Goal: Task Accomplishment & Management: Use online tool/utility

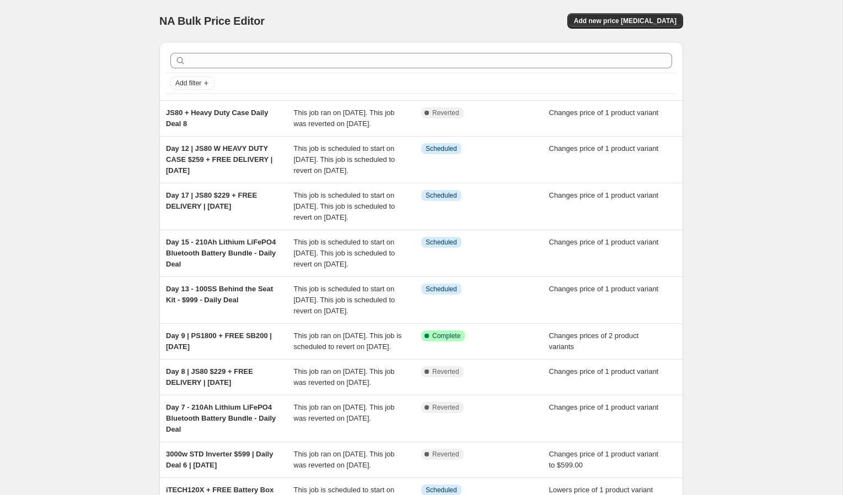
click at [40, 104] on div "NA Bulk Price Editor. This page is ready NA Bulk Price Editor Add new price [ME…" at bounding box center [421, 317] width 842 height 634
click at [50, 34] on div "NA Bulk Price Editor. This page is ready NA Bulk Price Editor Add new price [ME…" at bounding box center [421, 317] width 842 height 634
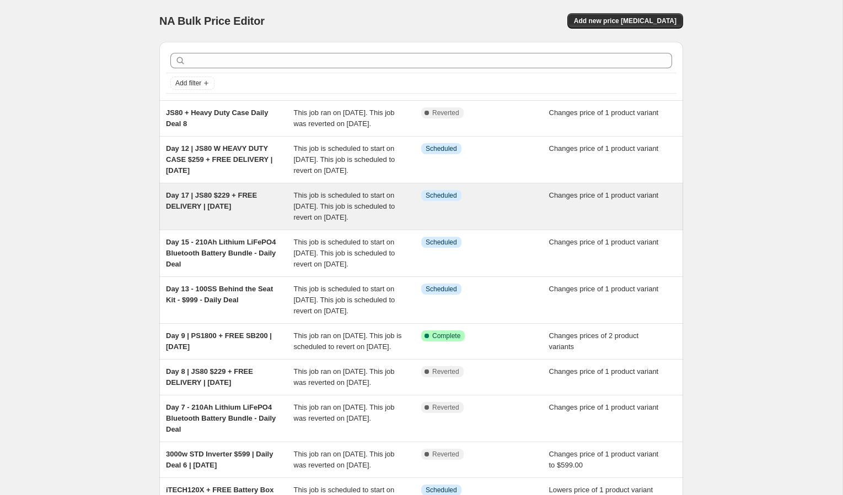
scroll to position [34, 0]
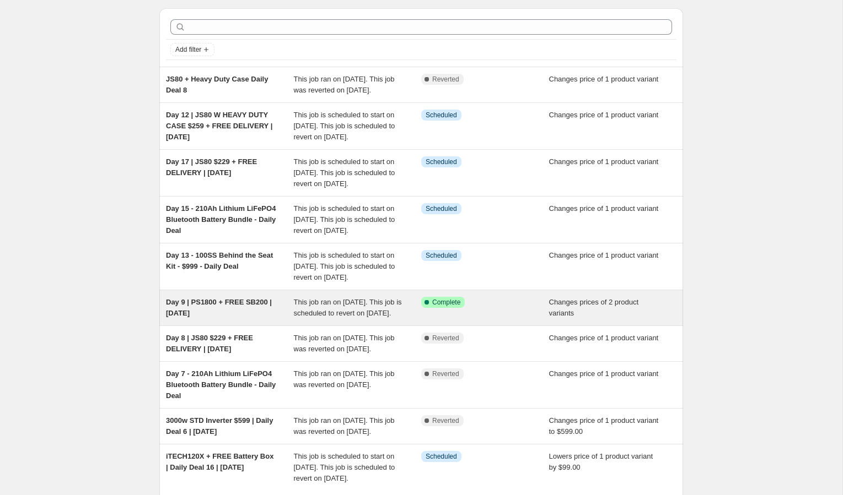
click at [214, 319] on div "Day 9 | PS1800 + FREE SB200 | [DATE]" at bounding box center [230, 308] width 128 height 22
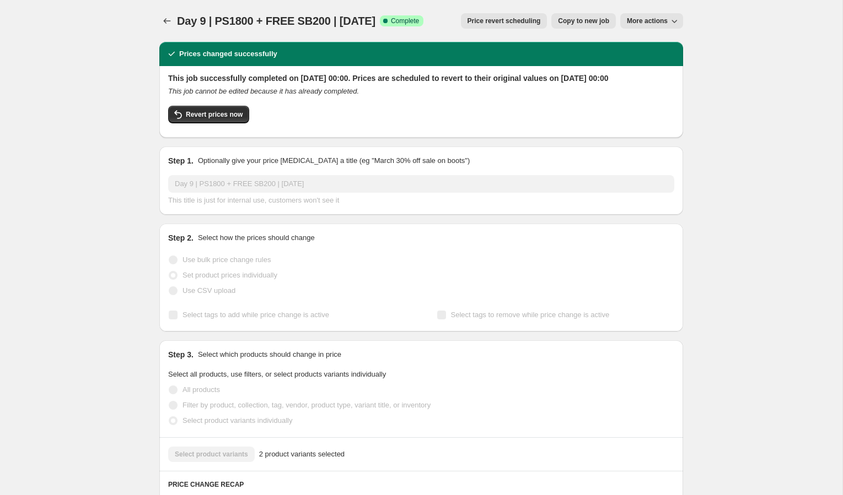
click at [596, 26] on button "Copy to new job" at bounding box center [583, 20] width 64 height 15
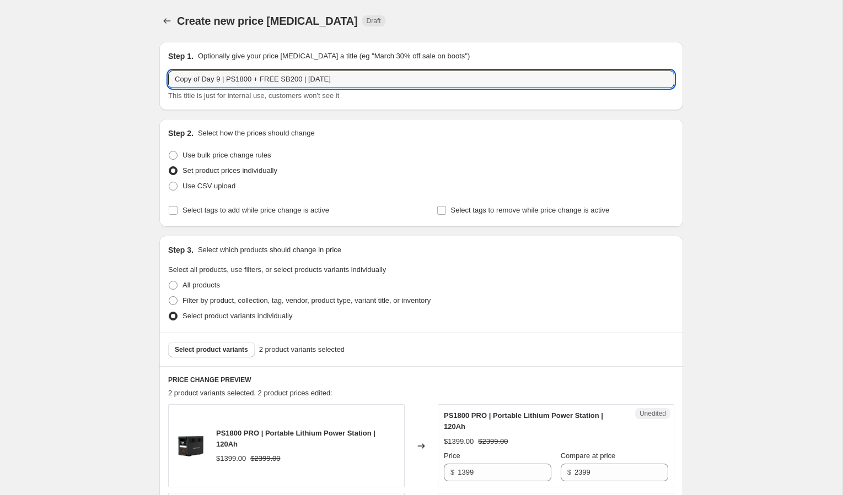
drag, startPoint x: 205, startPoint y: 78, endPoint x: 75, endPoint y: 72, distance: 129.7
click at [77, 72] on div "Create new price change job. This page is ready Create new price change job Dra…" at bounding box center [421, 390] width 842 height 780
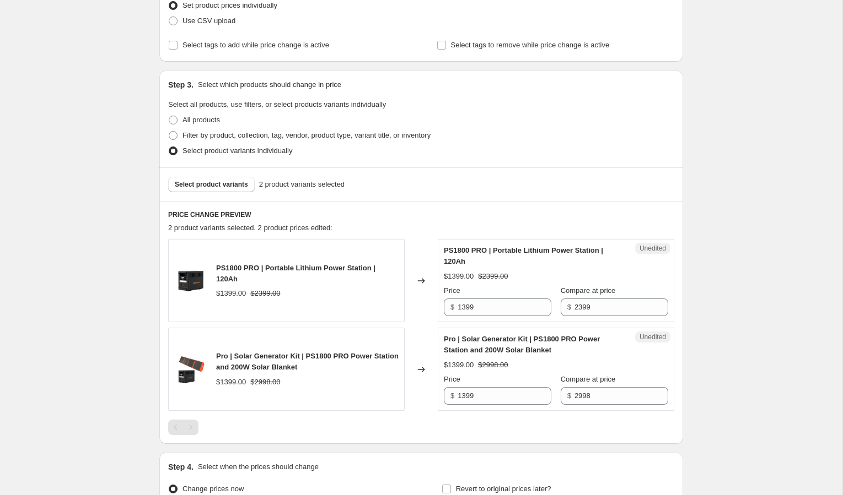
scroll to position [221, 0]
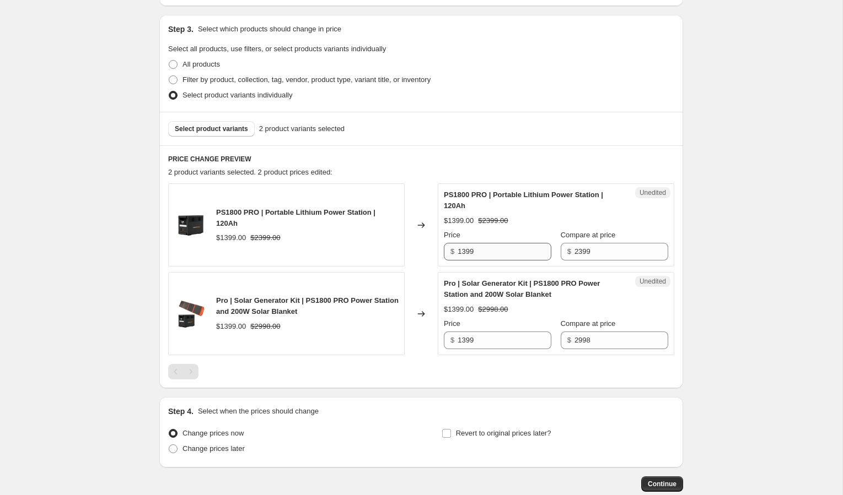
type input "Day 9 | PS1800 + FREE SB200 | Oct. 10"
click at [465, 251] on input "1399" at bounding box center [504, 252] width 94 height 18
type input "1499"
click at [465, 342] on input "1399" at bounding box center [504, 341] width 94 height 18
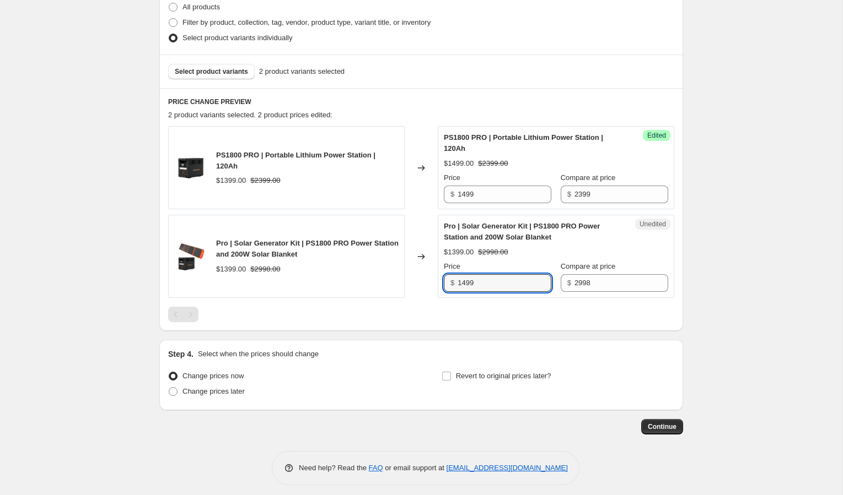
scroll to position [285, 0]
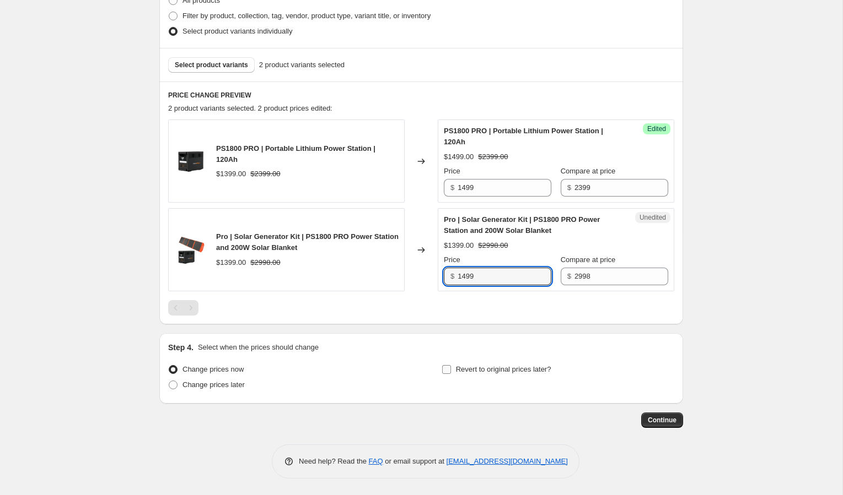
type input "1499"
click at [447, 370] on input "Revert to original prices later?" at bounding box center [446, 369] width 9 height 9
checkbox input "true"
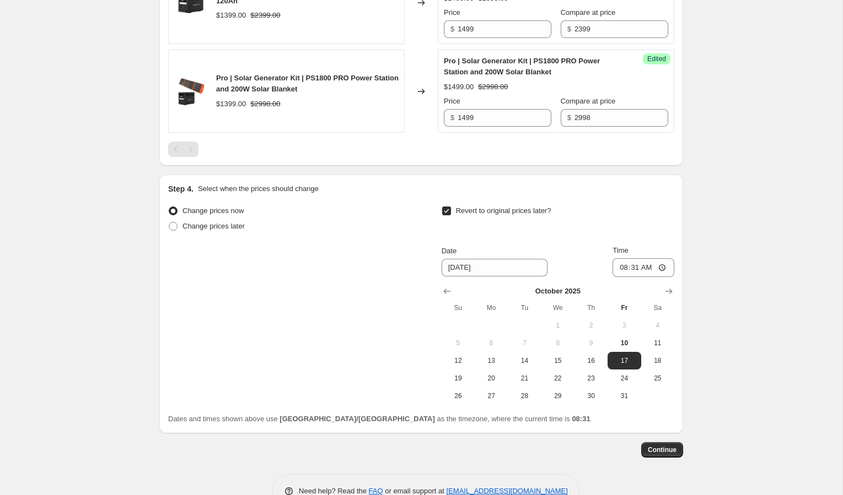
scroll to position [473, 0]
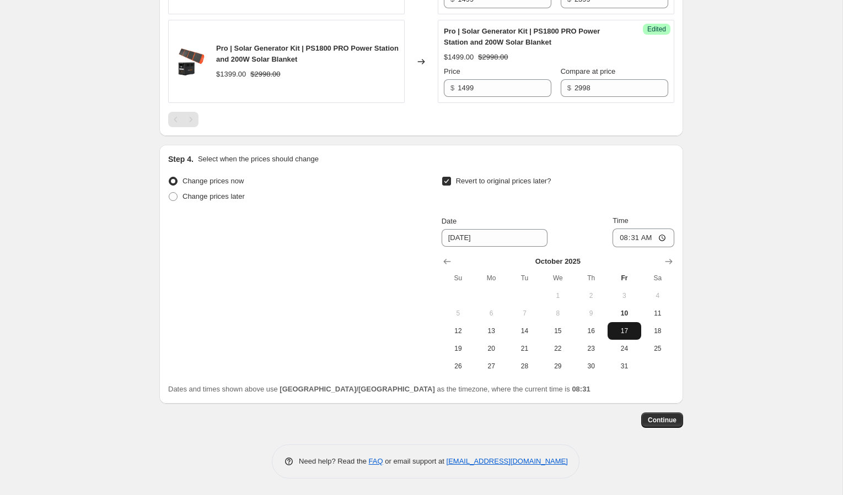
click at [620, 332] on span "17" at bounding box center [624, 331] width 24 height 9
click at [622, 315] on span "10" at bounding box center [624, 313] width 24 height 9
type input "10/10/2025"
click at [622, 315] on span "10" at bounding box center [624, 313] width 24 height 9
click at [621, 236] on input "08:31" at bounding box center [643, 238] width 62 height 19
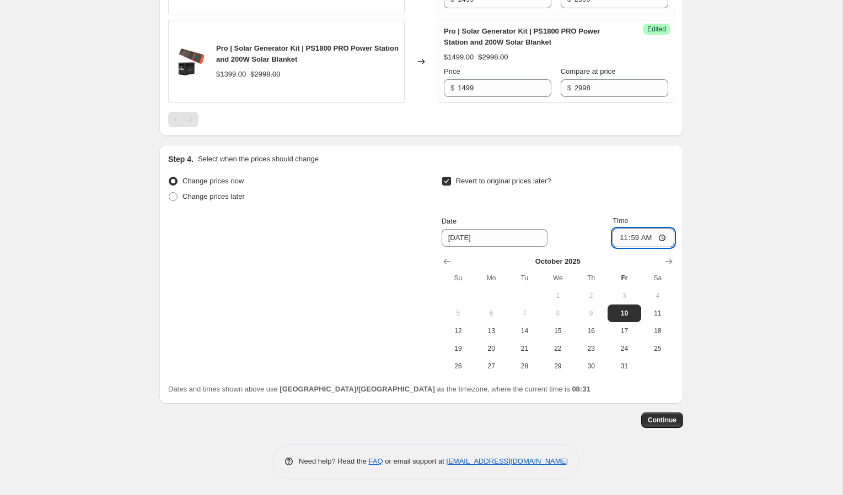
type input "23:59"
click at [709, 276] on div "Create new price change job. This page is ready Create new price change job Dra…" at bounding box center [421, 11] width 842 height 969
click at [661, 424] on span "Continue" at bounding box center [661, 420] width 29 height 9
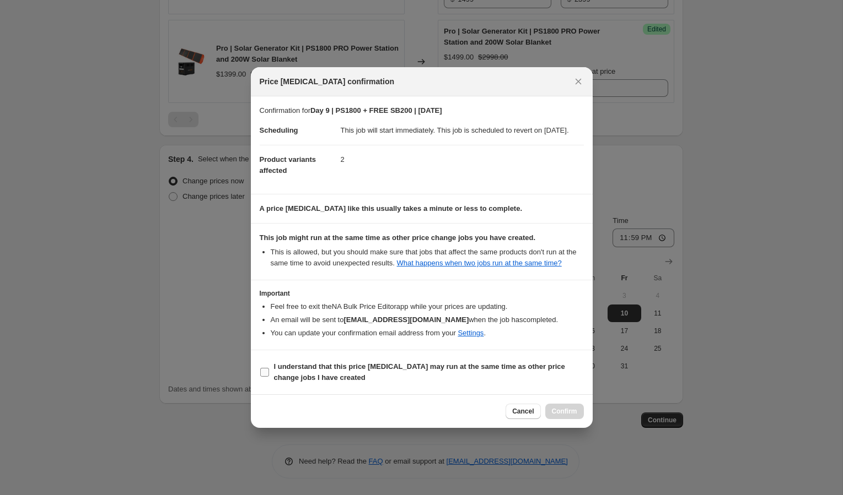
click at [285, 380] on b "I understand that this price change job may run at the same time as other price…" at bounding box center [419, 372] width 291 height 19
click at [269, 377] on input "I understand that this price change job may run at the same time as other price…" at bounding box center [264, 372] width 9 height 9
checkbox input "true"
click at [577, 419] on button "Confirm" at bounding box center [564, 411] width 39 height 15
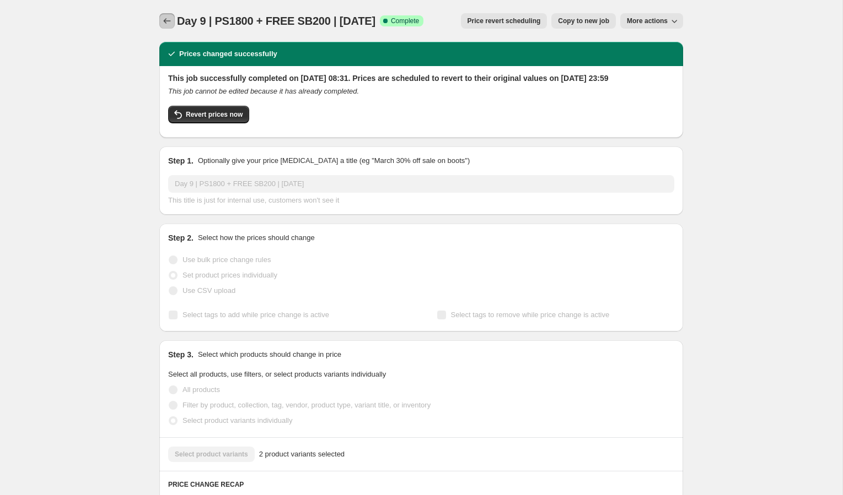
click at [165, 23] on icon "Price change jobs" at bounding box center [167, 21] width 7 height 6
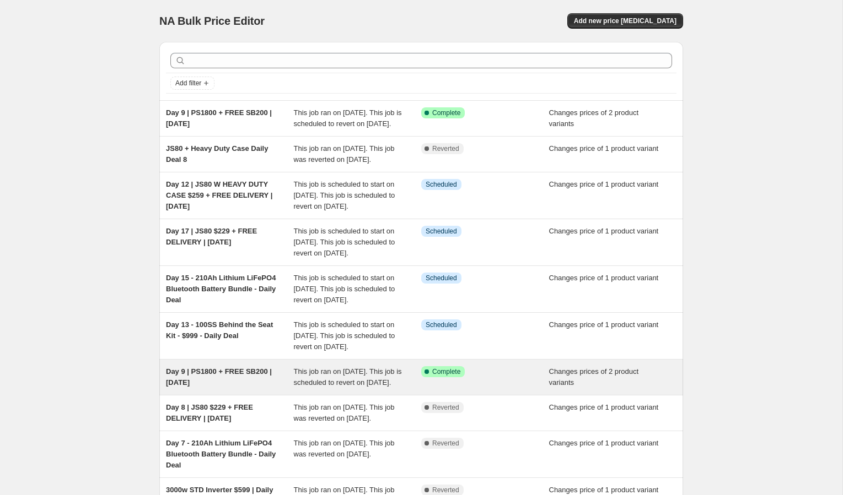
click at [552, 387] on span "Changes prices of 2 product variants" at bounding box center [594, 377] width 90 height 19
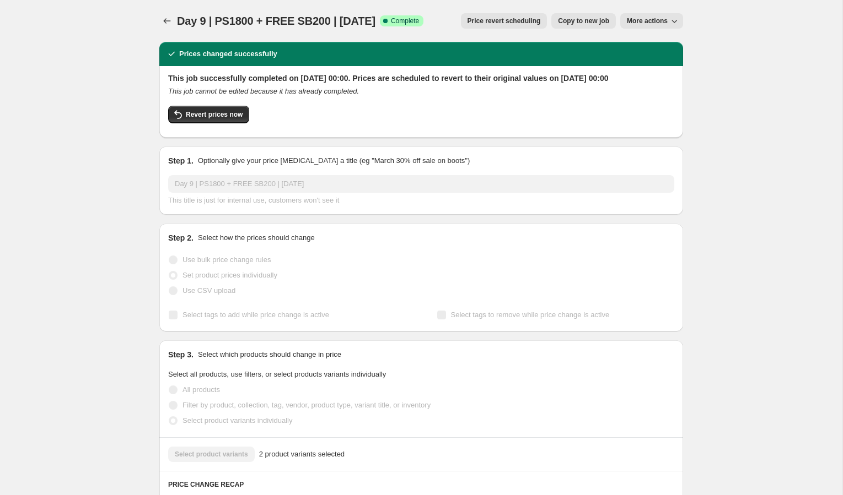
click at [536, 25] on button "Price revert scheduling" at bounding box center [504, 20] width 87 height 15
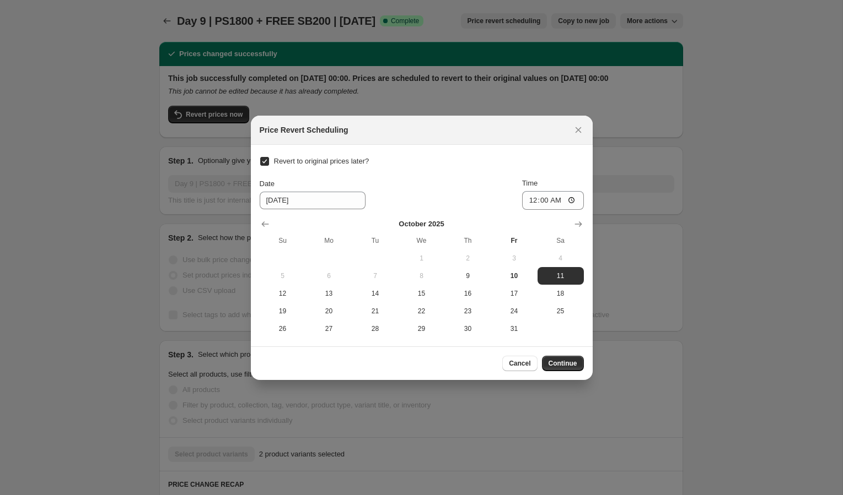
drag, startPoint x: 704, startPoint y: 105, endPoint x: 693, endPoint y: 80, distance: 27.4
click at [704, 103] on div at bounding box center [421, 247] width 843 height 495
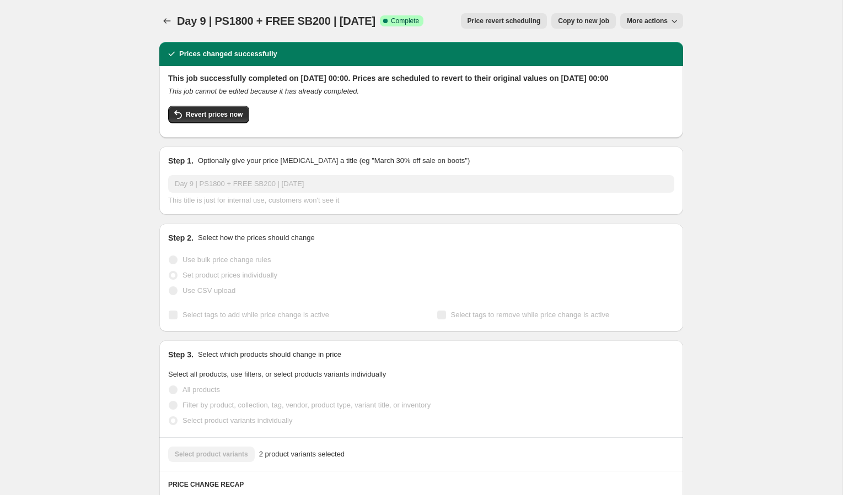
click at [656, 19] on span "More actions" at bounding box center [647, 21] width 41 height 9
click at [661, 66] on span "Delete job" at bounding box center [656, 62] width 60 height 11
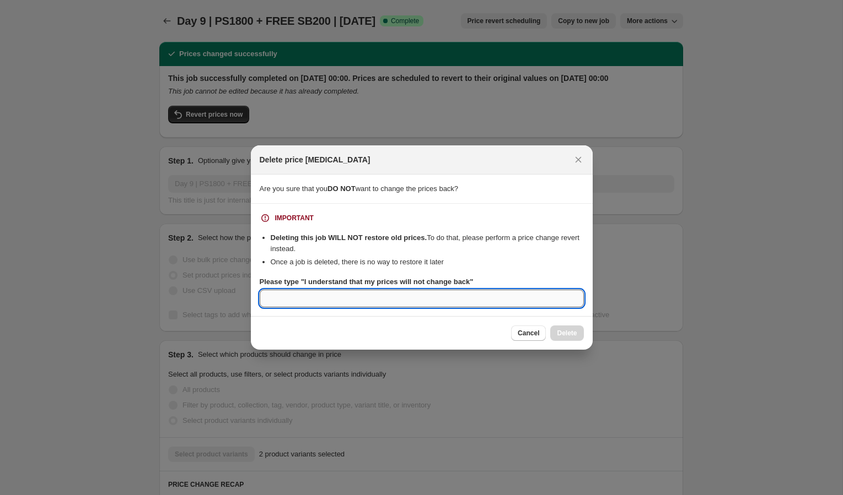
click at [352, 302] on input "Please type "I understand that my prices will not change back"" at bounding box center [422, 299] width 324 height 18
type input "I understand that my prices will not change back"
click at [563, 334] on span "Delete" at bounding box center [567, 333] width 20 height 9
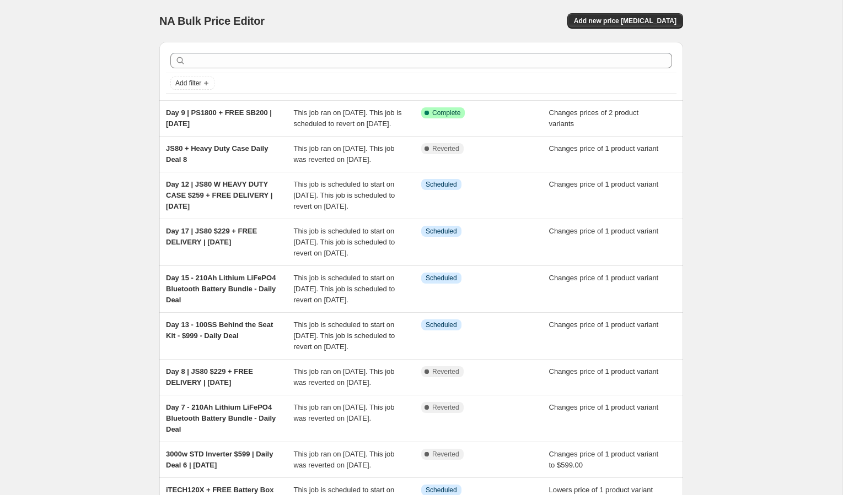
click at [770, 294] on div "NA Bulk Price Editor. This page is ready NA Bulk Price Editor Add new price cha…" at bounding box center [421, 317] width 842 height 634
click at [100, 257] on div "NA Bulk Price Editor. This page is ready NA Bulk Price Editor Add new price cha…" at bounding box center [421, 317] width 842 height 634
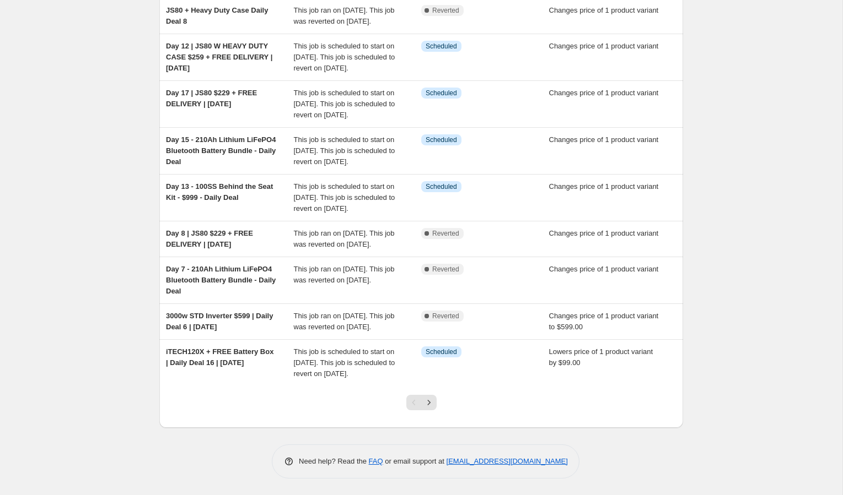
scroll to position [238, 0]
drag, startPoint x: 82, startPoint y: 148, endPoint x: 35, endPoint y: 144, distance: 47.0
click at [80, 147] on div "NA Bulk Price Editor. This page is ready NA Bulk Price Editor Add new price cha…" at bounding box center [421, 179] width 842 height 634
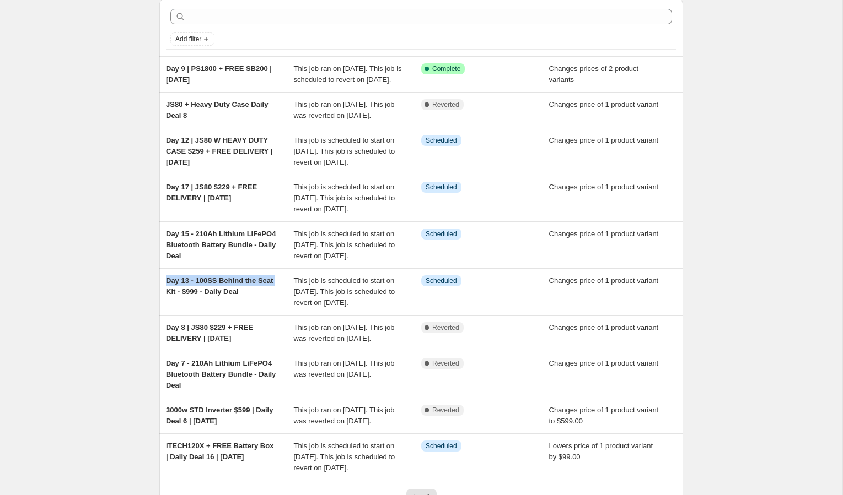
scroll to position [0, 0]
